Goal: Task Accomplishment & Management: Manage account settings

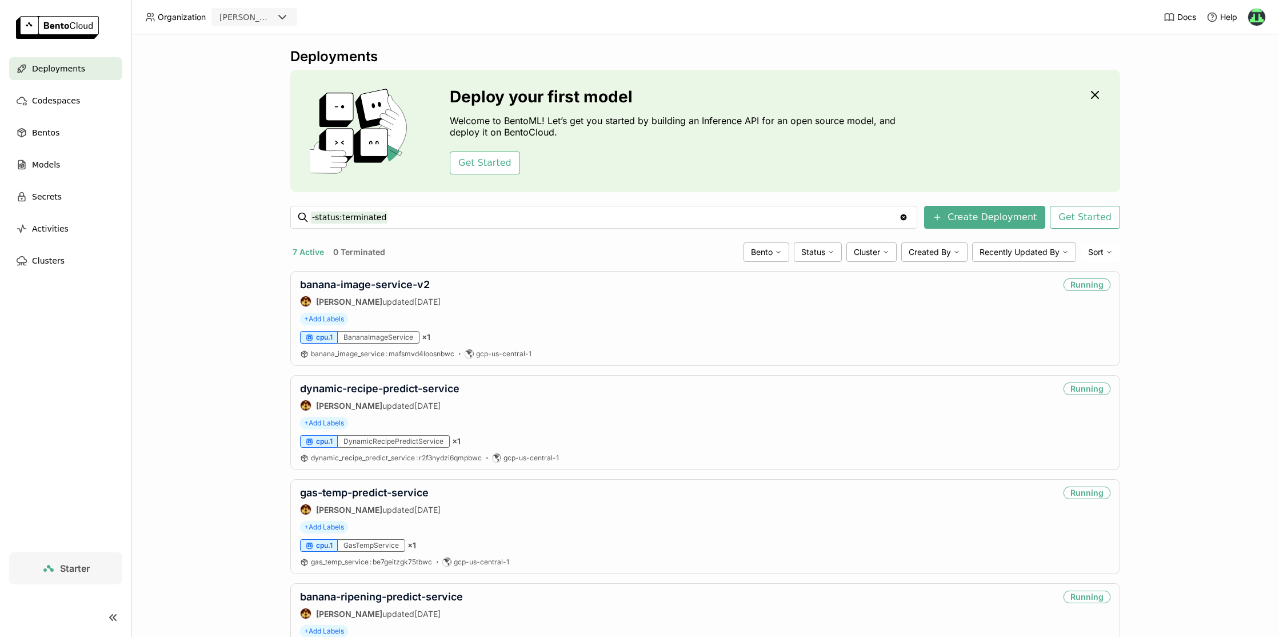
click at [156, 139] on div "Deployments Deploy your first model Welcome to BentoML! Let’s get you started b…" at bounding box center [704, 335] width 1147 height 602
click at [68, 138] on div "Bentos" at bounding box center [65, 132] width 113 height 23
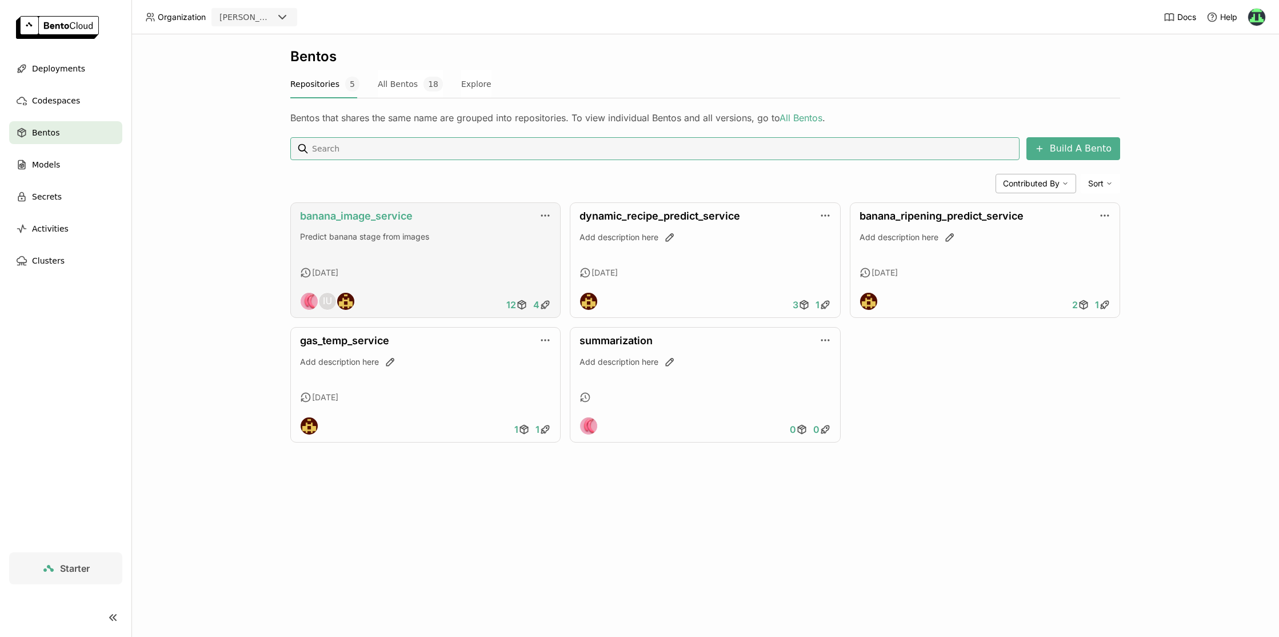
click at [362, 215] on link "banana_image_service" at bounding box center [356, 216] width 113 height 12
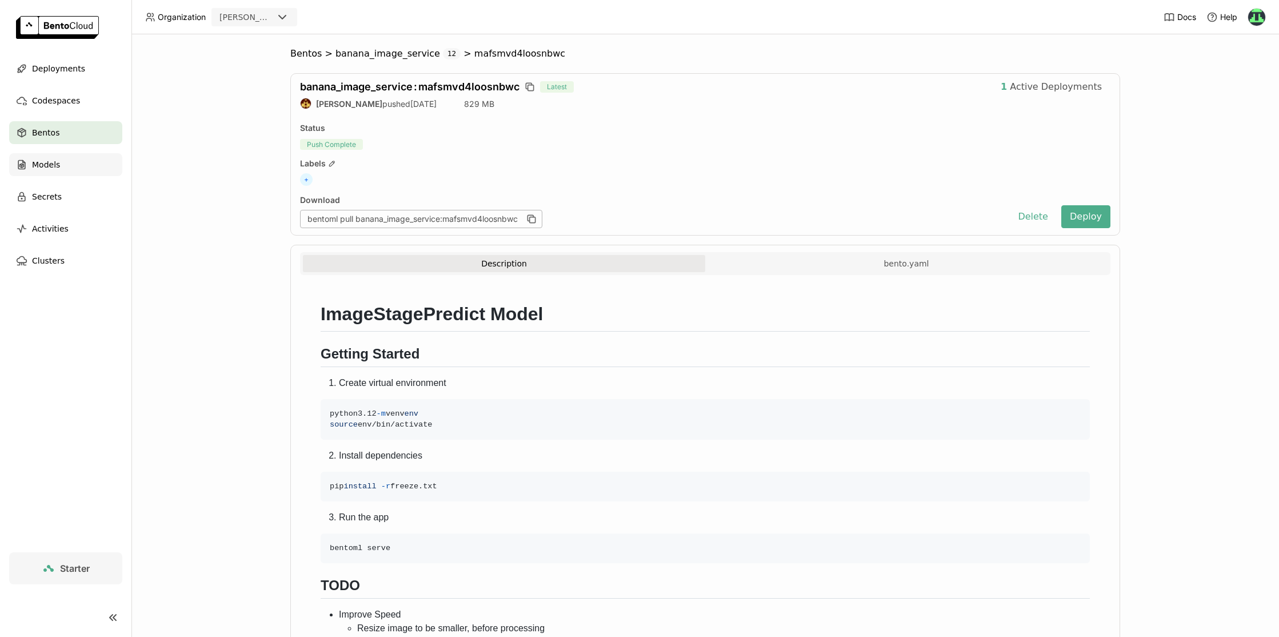
click at [77, 166] on div "Models" at bounding box center [65, 164] width 113 height 23
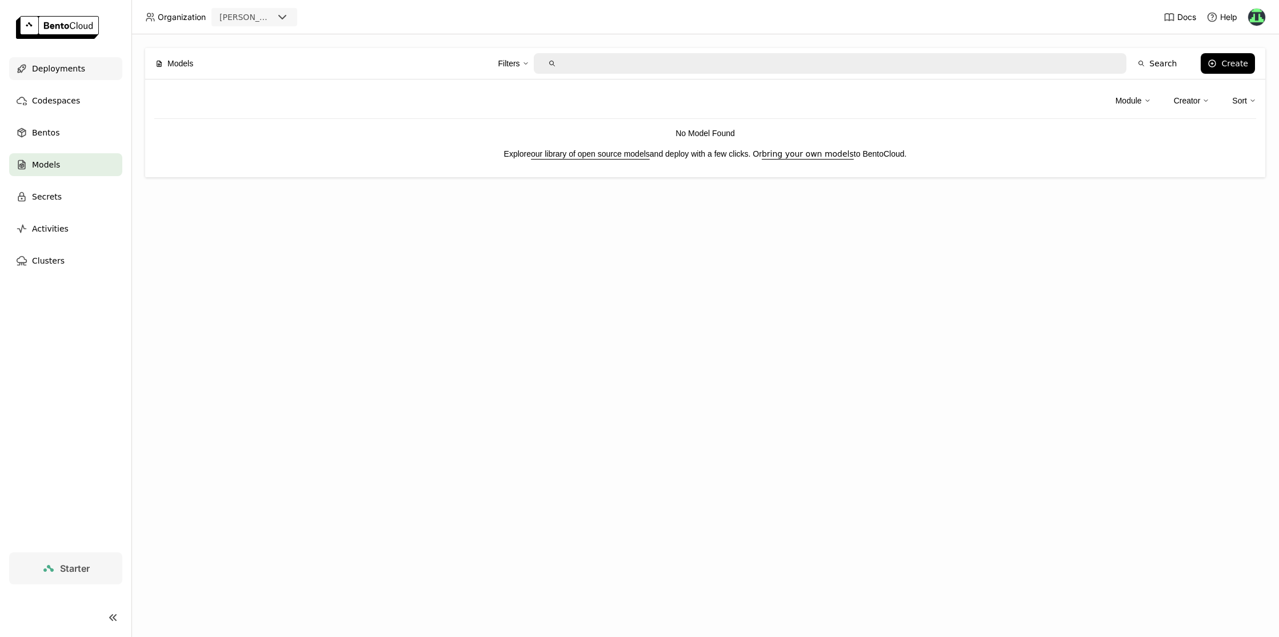
click at [48, 77] on div "Deployments" at bounding box center [65, 68] width 113 height 23
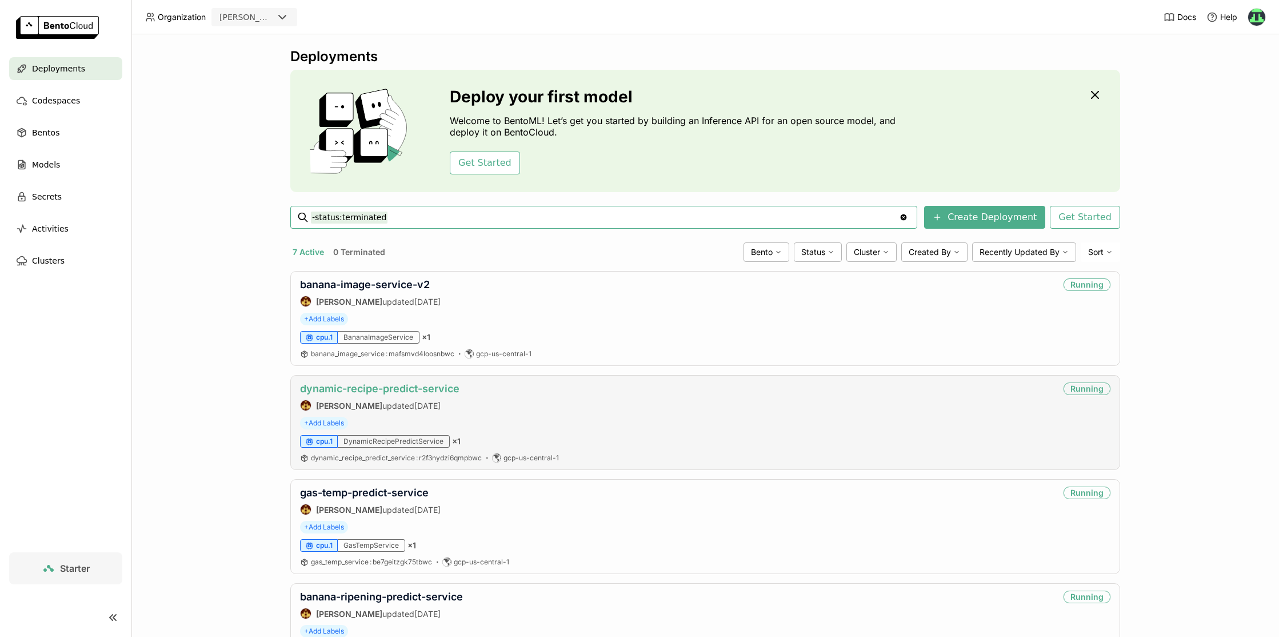
click at [447, 387] on link "dynamic-recipe-predict-service" at bounding box center [379, 388] width 159 height 12
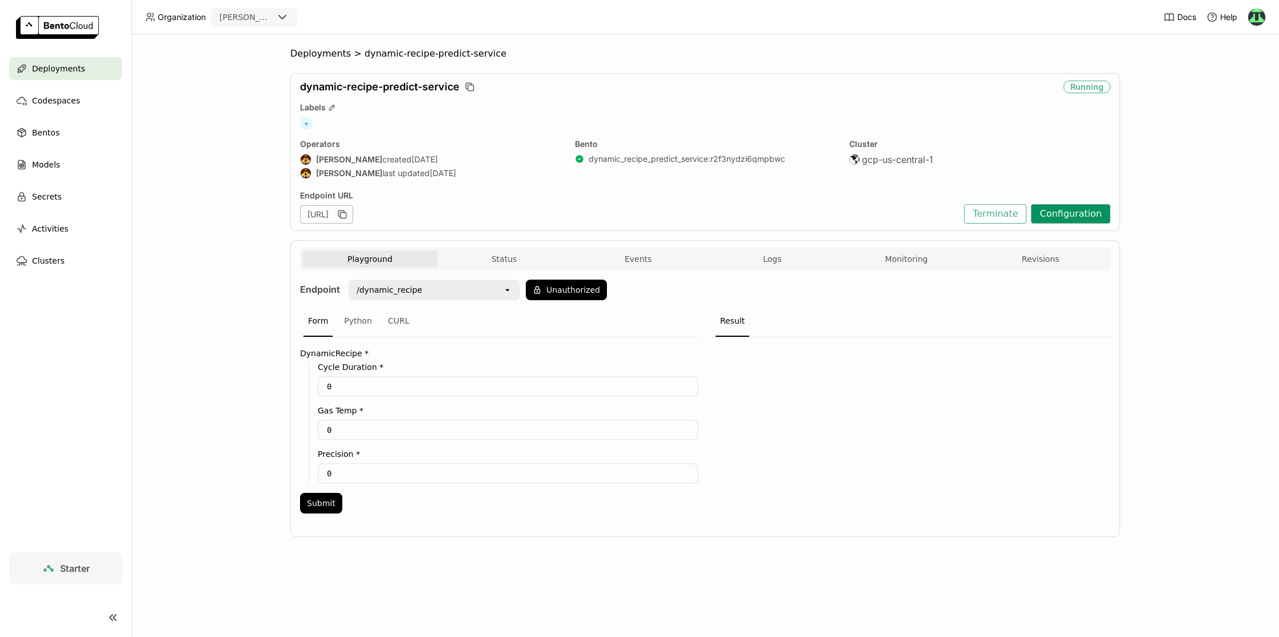
click at [1095, 216] on button "Configuration" at bounding box center [1070, 213] width 79 height 19
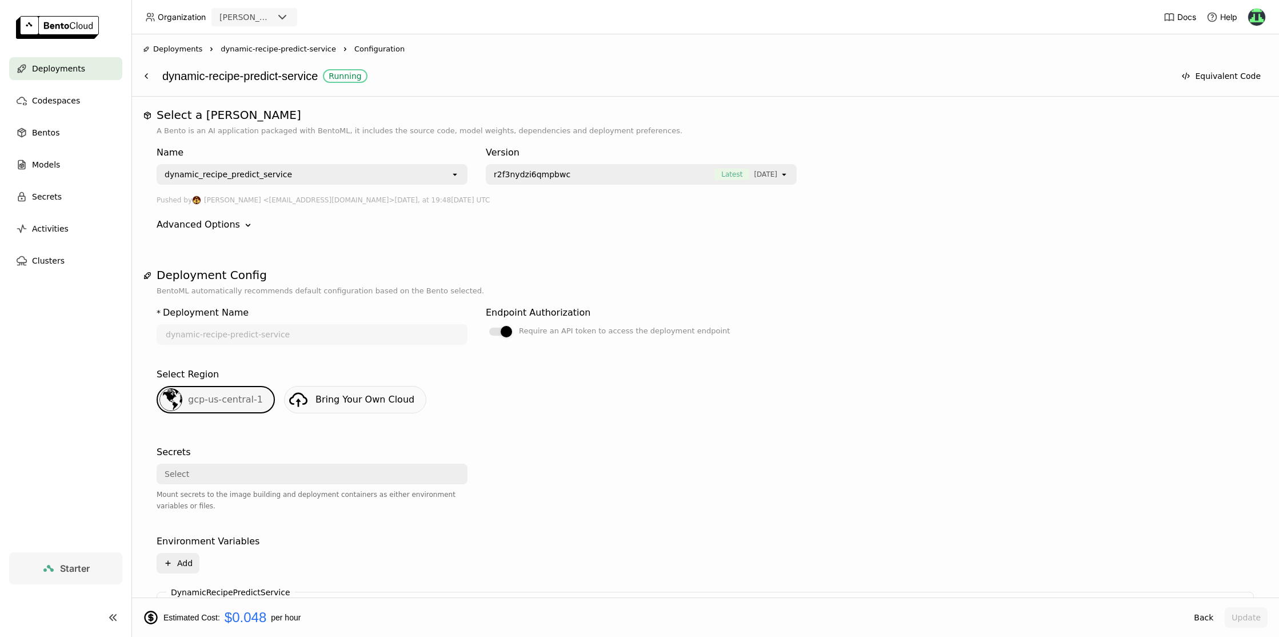
click at [719, 222] on div "Advanced Options Down" at bounding box center [705, 225] width 1097 height 14
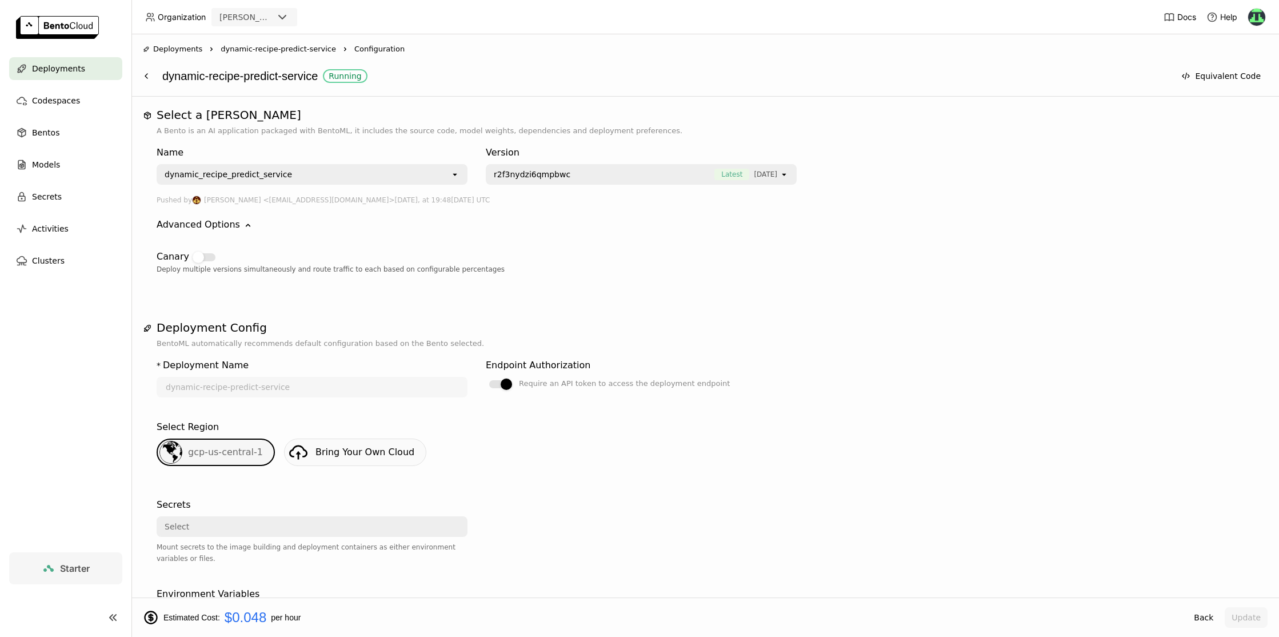
click at [784, 95] on div "Deployments Right dynamic-recipe-predict-service Right Configuration dynamic-re…" at bounding box center [704, 65] width 1147 height 62
click at [785, 175] on icon "open" at bounding box center [783, 174] width 9 height 9
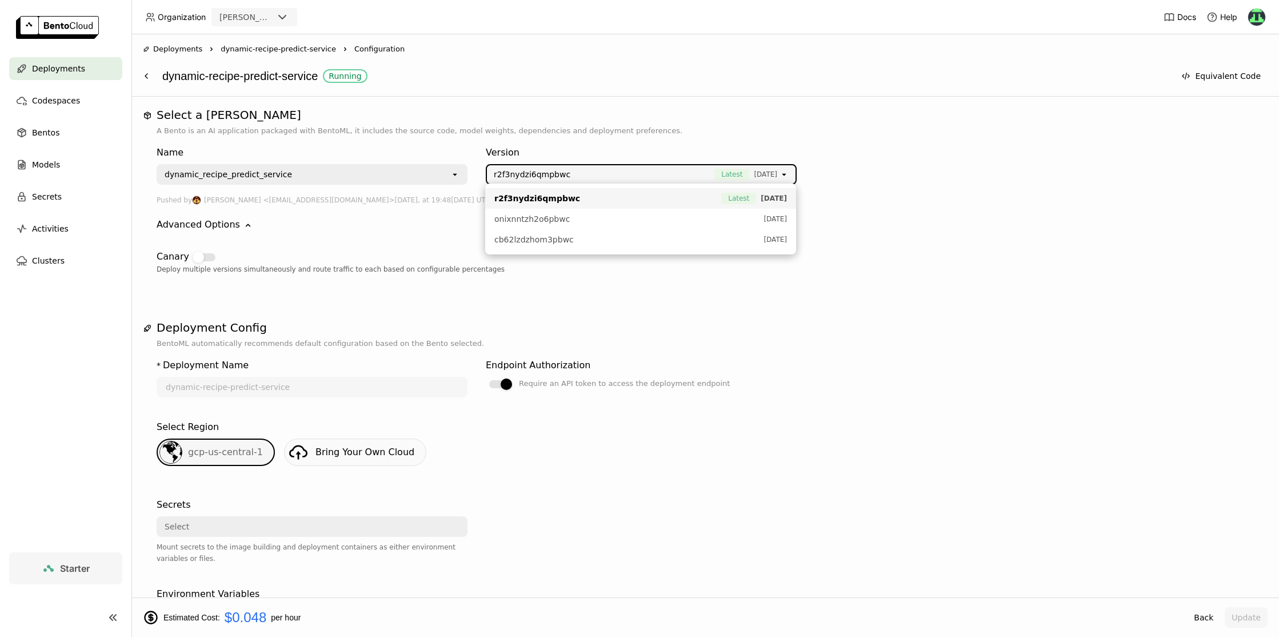
click at [637, 30] on header "Organization [PERSON_NAME] Docs Help" at bounding box center [639, 17] width 1279 height 34
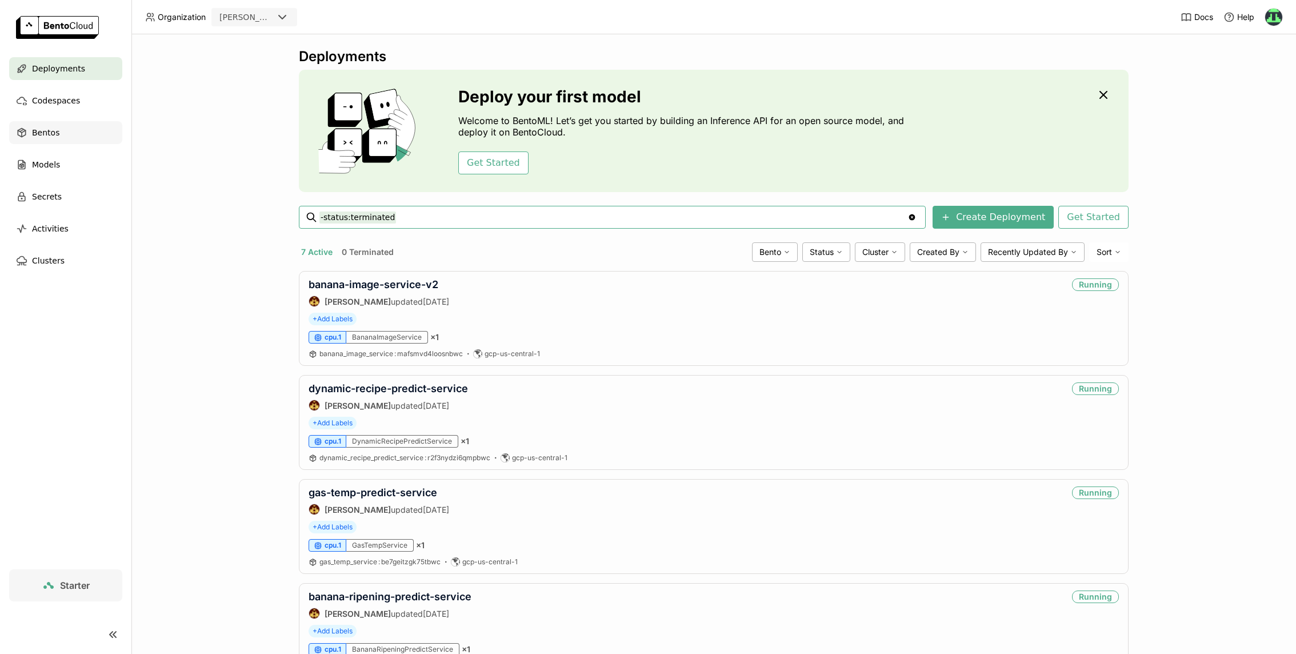
click at [57, 130] on span "Bentos" at bounding box center [45, 133] width 27 height 14
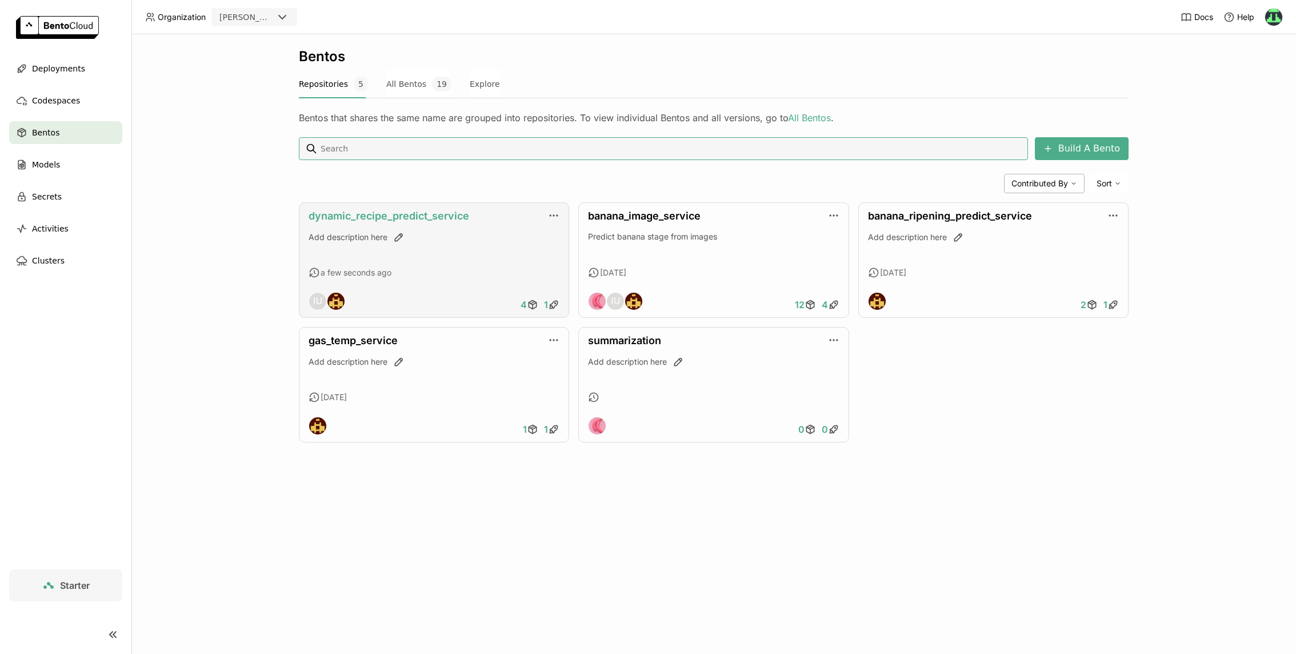
click at [404, 213] on link "dynamic_recipe_predict_service" at bounding box center [389, 216] width 161 height 12
